Goal: Task Accomplishment & Management: Manage account settings

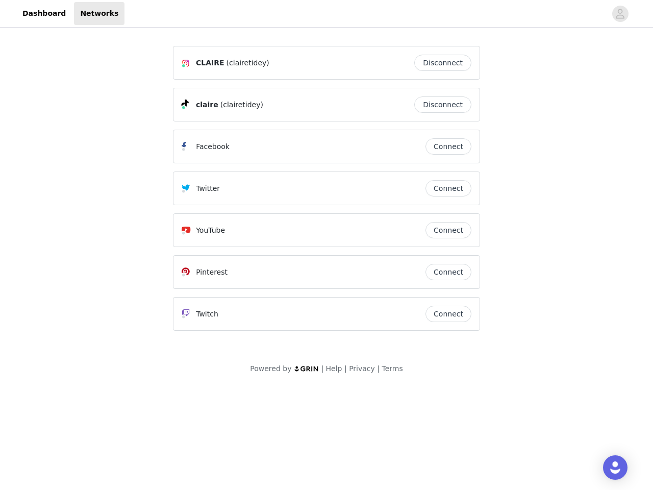
click at [327, 193] on div "Twitter" at bounding box center [304, 188] width 244 height 12
click at [327, 14] on div at bounding box center [365, 13] width 482 height 23
click at [620, 14] on icon "avatar" at bounding box center [620, 14] width 10 height 16
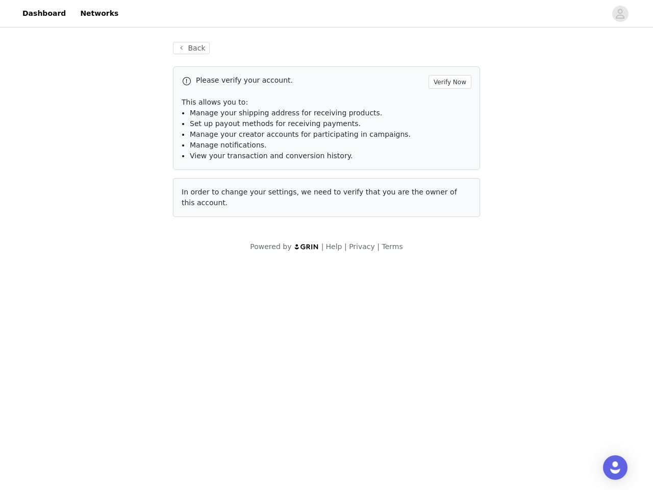
click at [445, 63] on div "Back Please verify your account. Verify Now This allows you to: Manage your shi…" at bounding box center [327, 129] width 332 height 199
click at [445, 105] on p "This allows you to:" at bounding box center [327, 102] width 290 height 11
click at [448, 146] on li "Manage notifications." at bounding box center [331, 145] width 282 height 11
click at [448, 188] on span "In order to change your settings, we need to verify that you are the owner of t…" at bounding box center [320, 197] width 276 height 19
click at [448, 230] on div "Back Please verify your account. Verify Now This allows you to: Manage your shi…" at bounding box center [327, 136] width 332 height 212
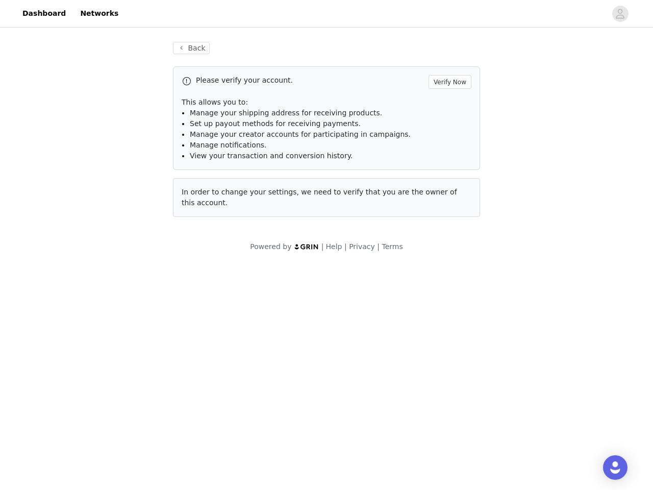
click at [448, 272] on body "Dashboard Networks Back Please verify your account. Verify Now This allows you …" at bounding box center [326, 245] width 653 height 490
click at [448, 314] on body "Dashboard Networks Back Please verify your account. Verify Now This allows you …" at bounding box center [326, 245] width 653 height 490
